Goal: Task Accomplishment & Management: Manage account settings

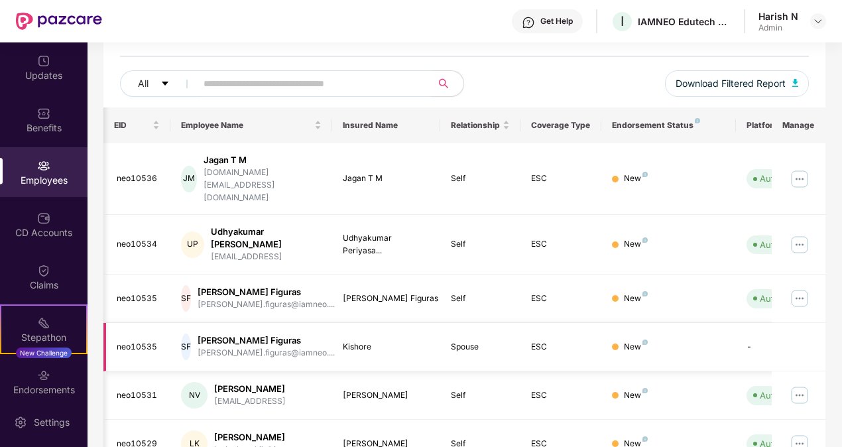
scroll to position [0, 138]
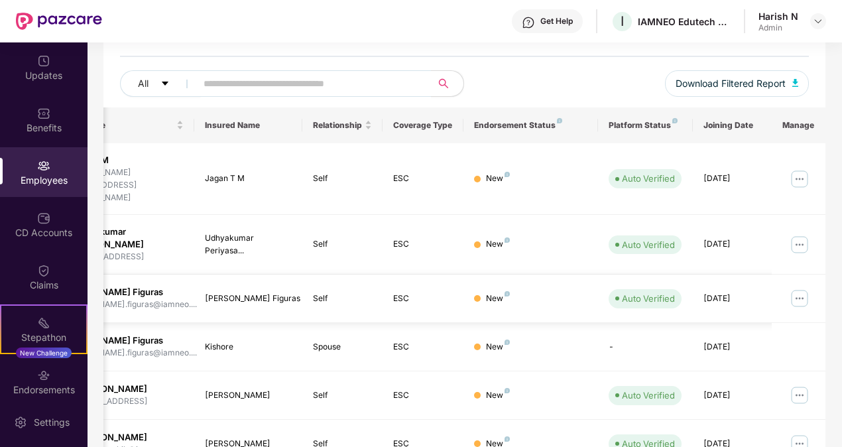
click at [800, 288] on img at bounding box center [799, 298] width 21 height 21
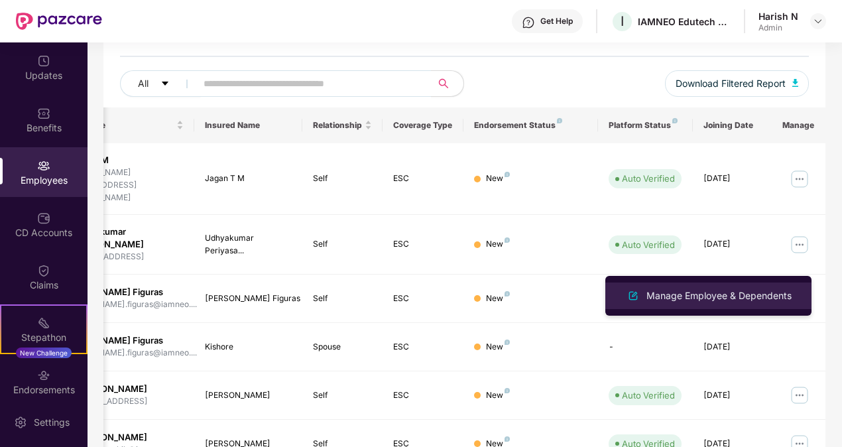
click at [725, 288] on div "Manage Employee & Dependents" at bounding box center [708, 296] width 172 height 16
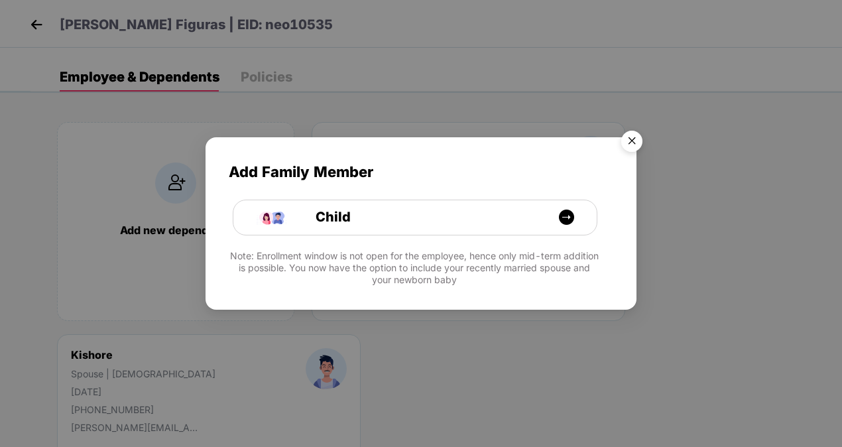
click at [635, 143] on img "Close" at bounding box center [631, 143] width 37 height 37
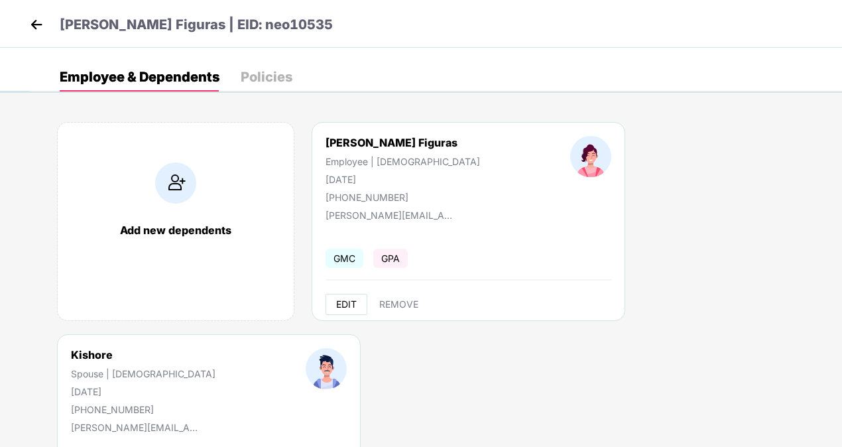
click at [342, 307] on span "EDIT" at bounding box center [346, 304] width 21 height 11
select select "******"
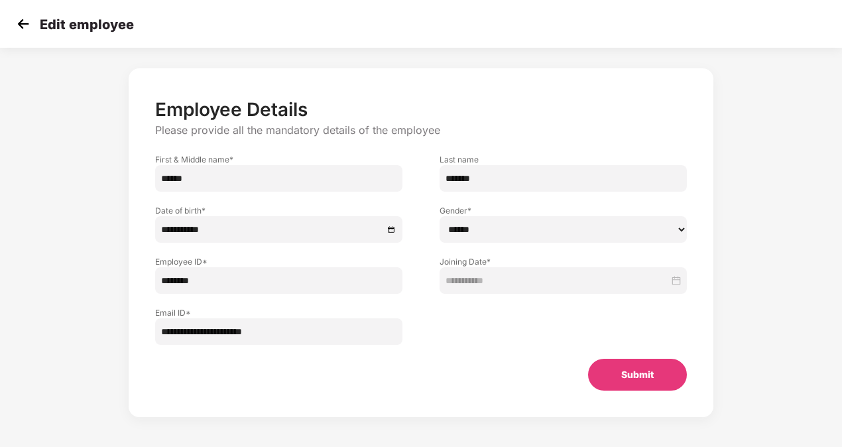
scroll to position [34, 0]
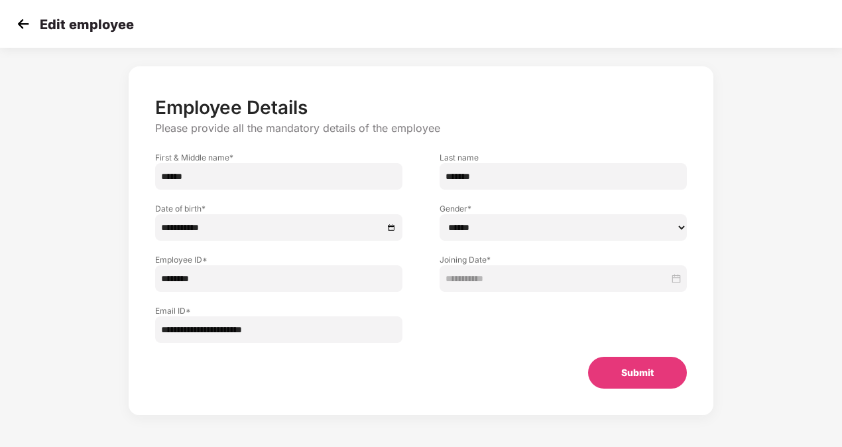
click at [21, 23] on img at bounding box center [23, 24] width 20 height 20
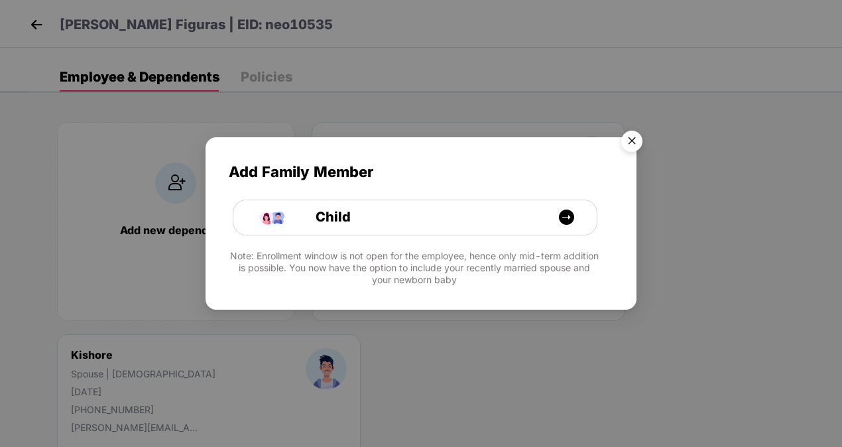
click at [638, 137] on img "Close" at bounding box center [631, 143] width 37 height 37
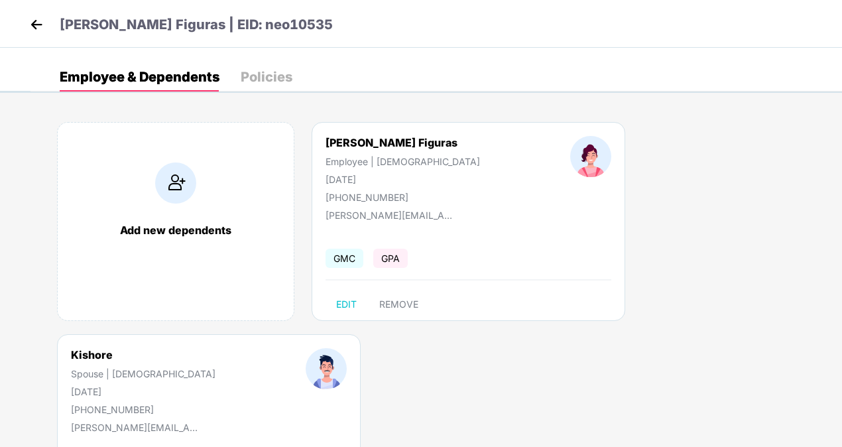
select select "****"
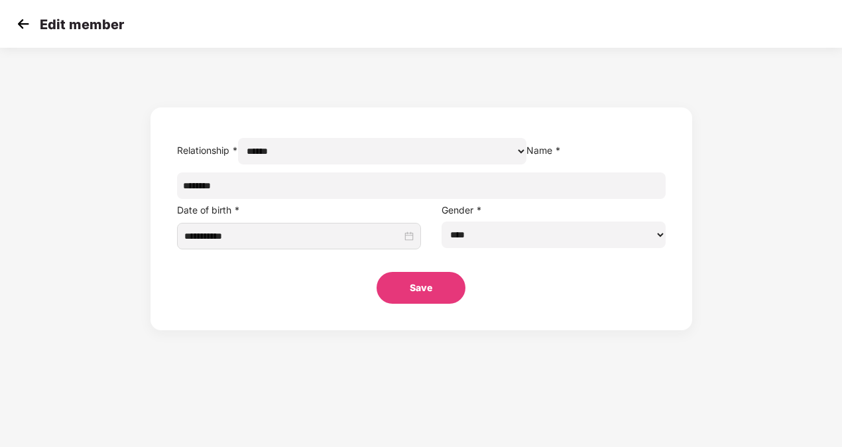
click at [19, 23] on img at bounding box center [23, 24] width 20 height 20
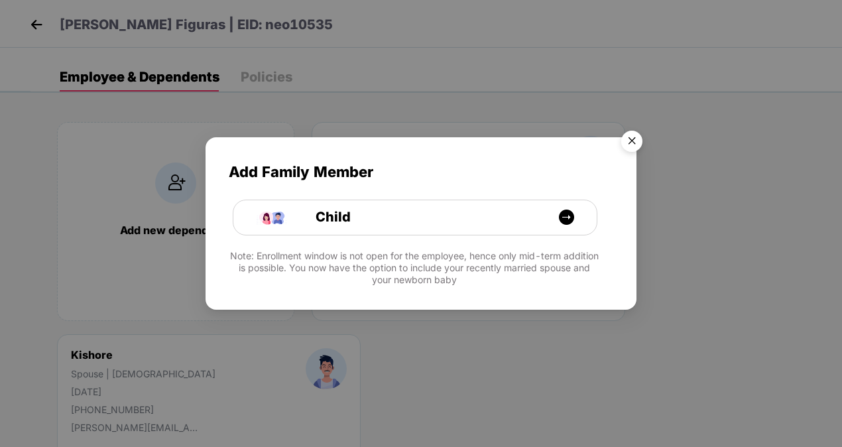
click at [630, 139] on img "Close" at bounding box center [631, 143] width 37 height 37
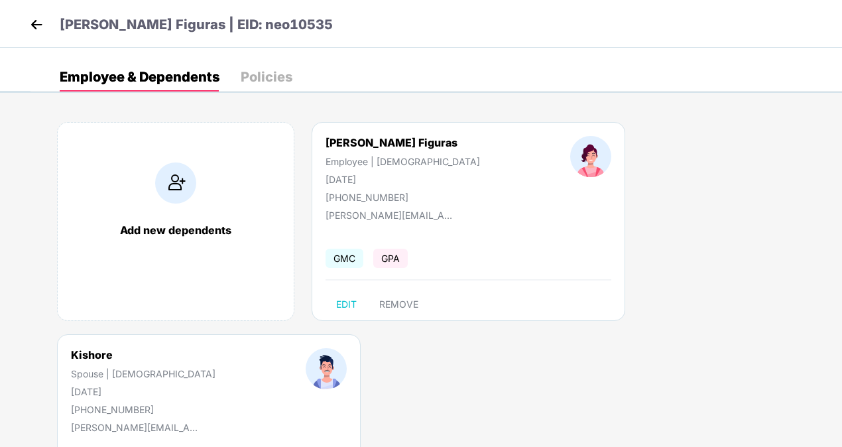
click at [164, 188] on img at bounding box center [175, 182] width 41 height 41
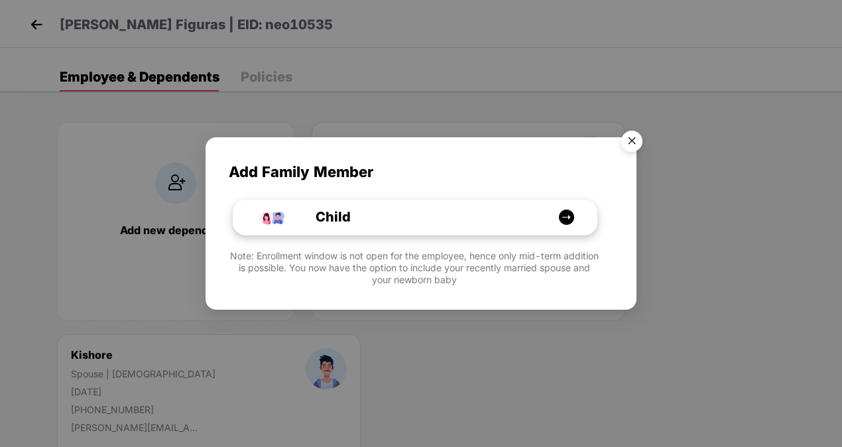
click at [568, 216] on img at bounding box center [566, 217] width 17 height 17
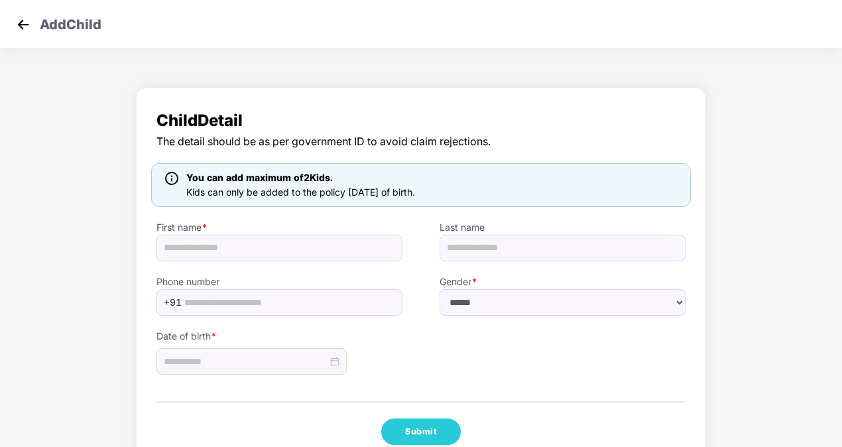
click at [23, 24] on img at bounding box center [23, 25] width 20 height 20
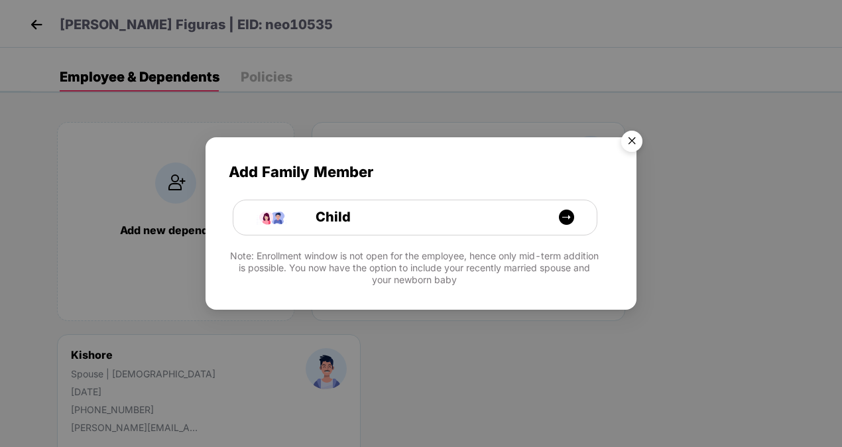
click at [629, 140] on img "Close" at bounding box center [631, 143] width 37 height 37
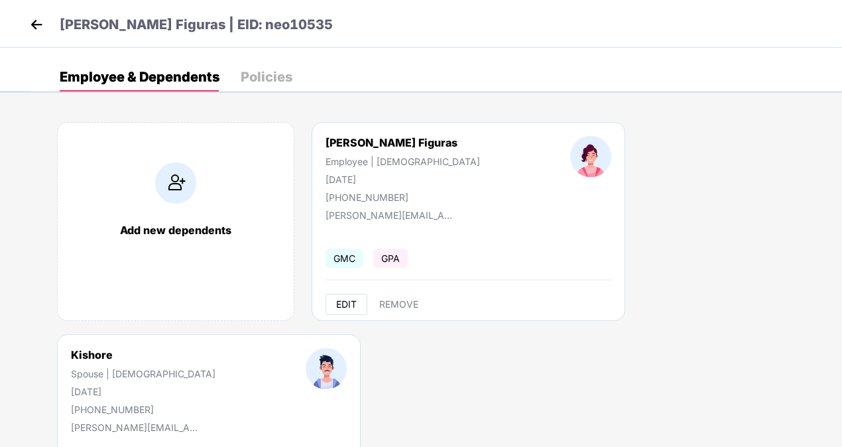
click at [347, 306] on span "EDIT" at bounding box center [346, 304] width 21 height 11
select select "******"
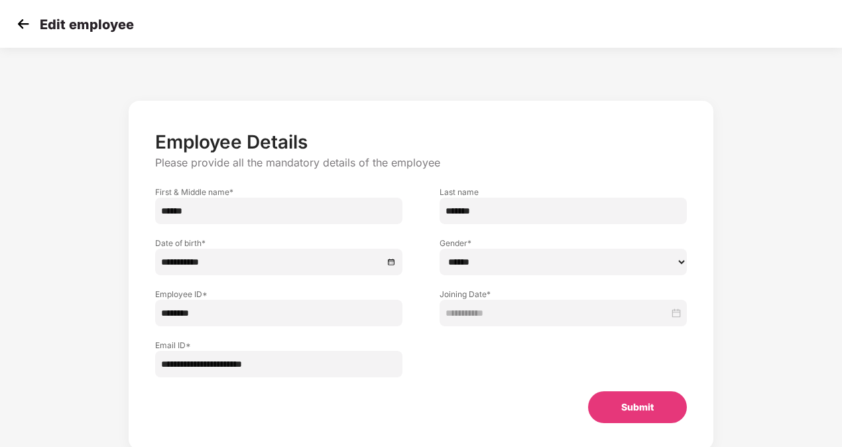
click at [25, 23] on img at bounding box center [23, 24] width 20 height 20
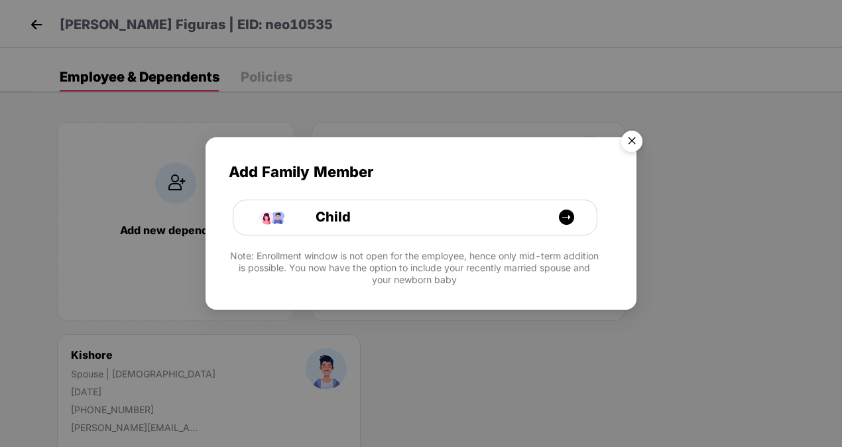
click at [631, 138] on img "Close" at bounding box center [631, 143] width 37 height 37
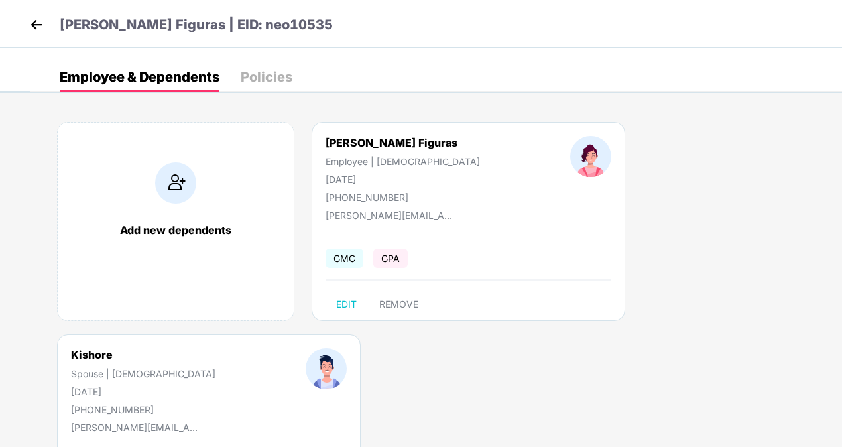
click at [33, 17] on img at bounding box center [37, 25] width 20 height 20
